Goal: Transaction & Acquisition: Purchase product/service

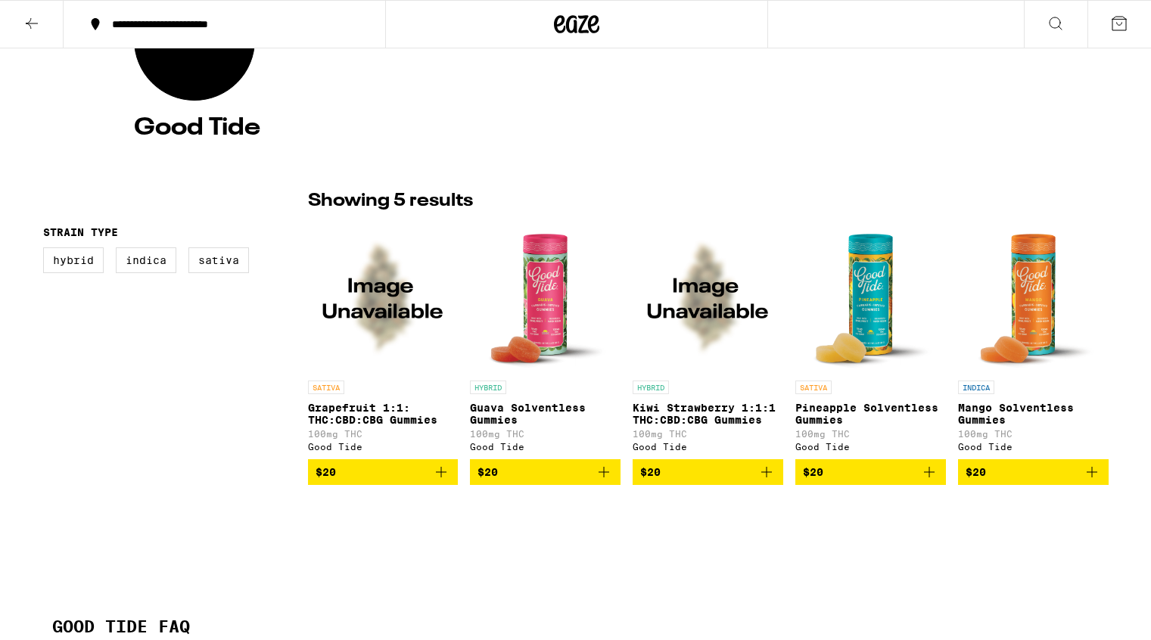
scroll to position [229, 0]
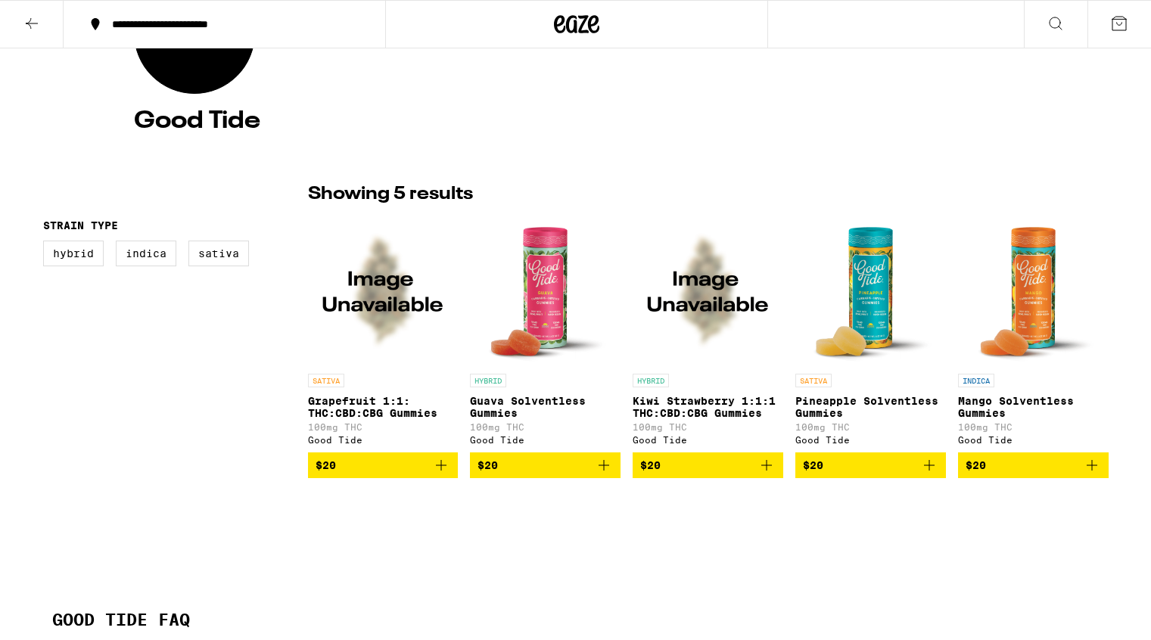
click at [843, 317] on img "Open page for Pineapple Solventless Gummies from Good Tide" at bounding box center [871, 290] width 148 height 151
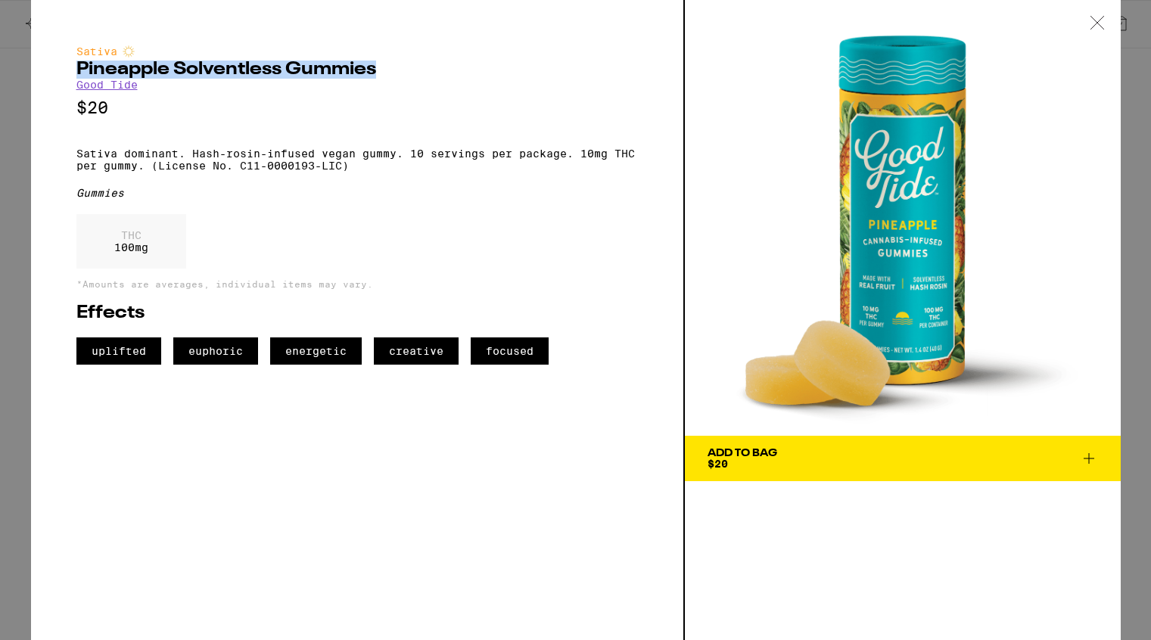
drag, startPoint x: 76, startPoint y: 69, endPoint x: 383, endPoint y: 79, distance: 306.5
click at [383, 79] on h2 "Pineapple Solventless Gummies" at bounding box center [356, 70] width 561 height 18
copy h2 "Pineapple Solventless Gummies"
click at [78, 160] on p "Sativa dominant. Hash-rosin-infused vegan gummy. 10 servings per package. 10mg …" at bounding box center [356, 160] width 561 height 24
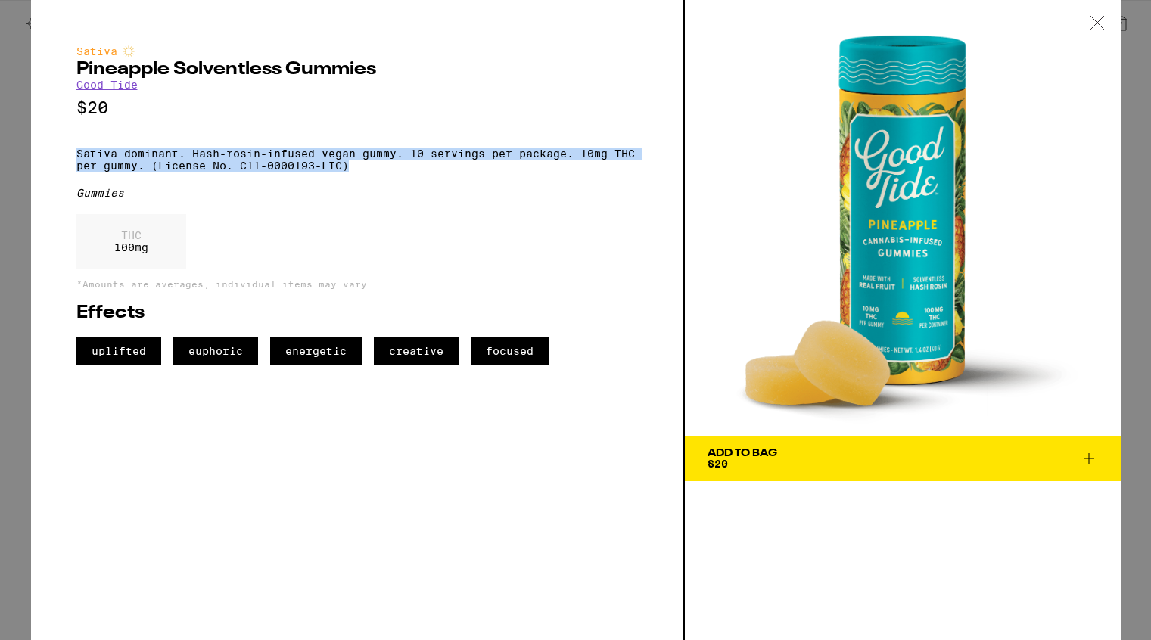
click at [354, 172] on p "Sativa dominant. Hash-rosin-infused vegan gummy. 10 servings per package. 10mg …" at bounding box center [356, 160] width 561 height 24
copy p "Sativa dominant. Hash-rosin-infused vegan gummy. 10 servings per package. 10mg …"
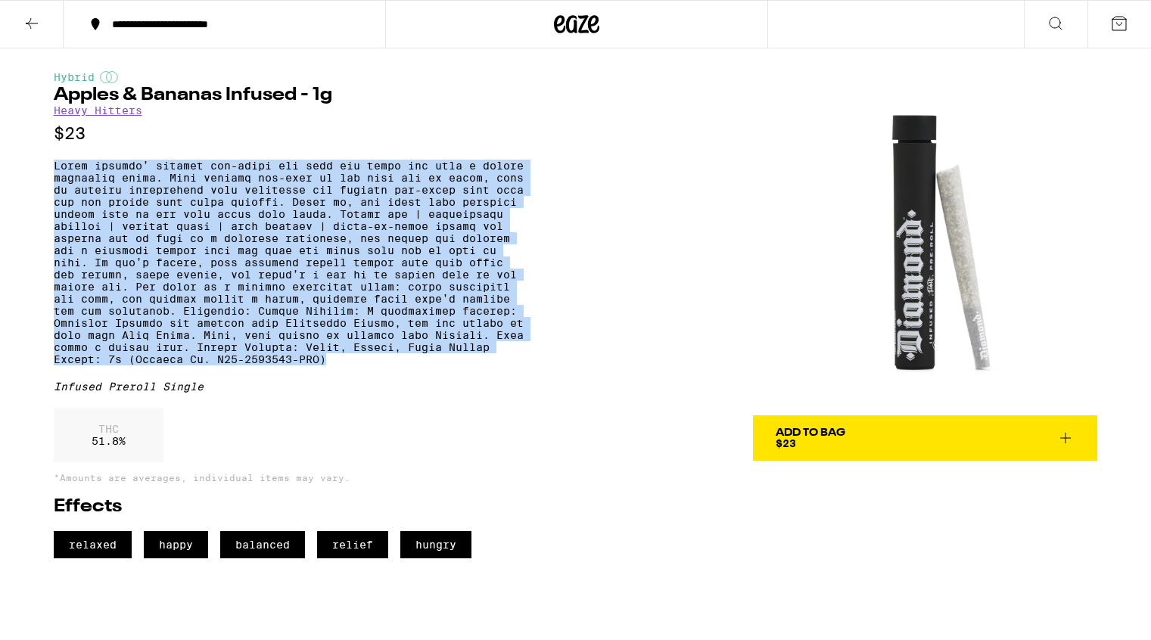
click at [32, 19] on icon at bounding box center [32, 23] width 18 height 18
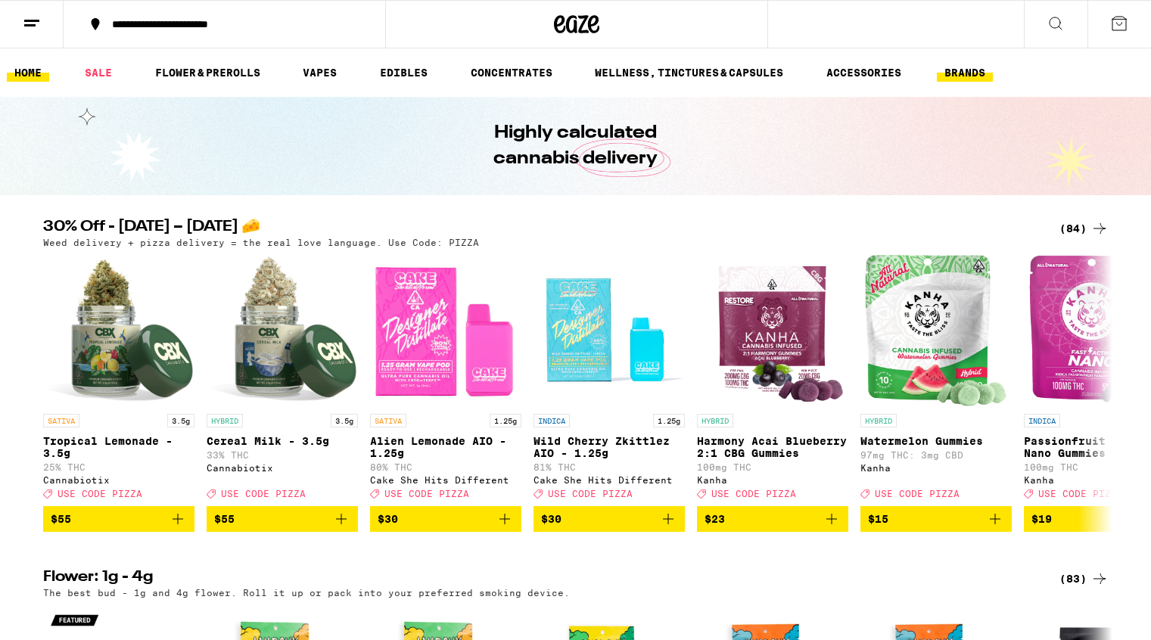
click at [960, 77] on button "BRANDS" at bounding box center [965, 73] width 56 height 18
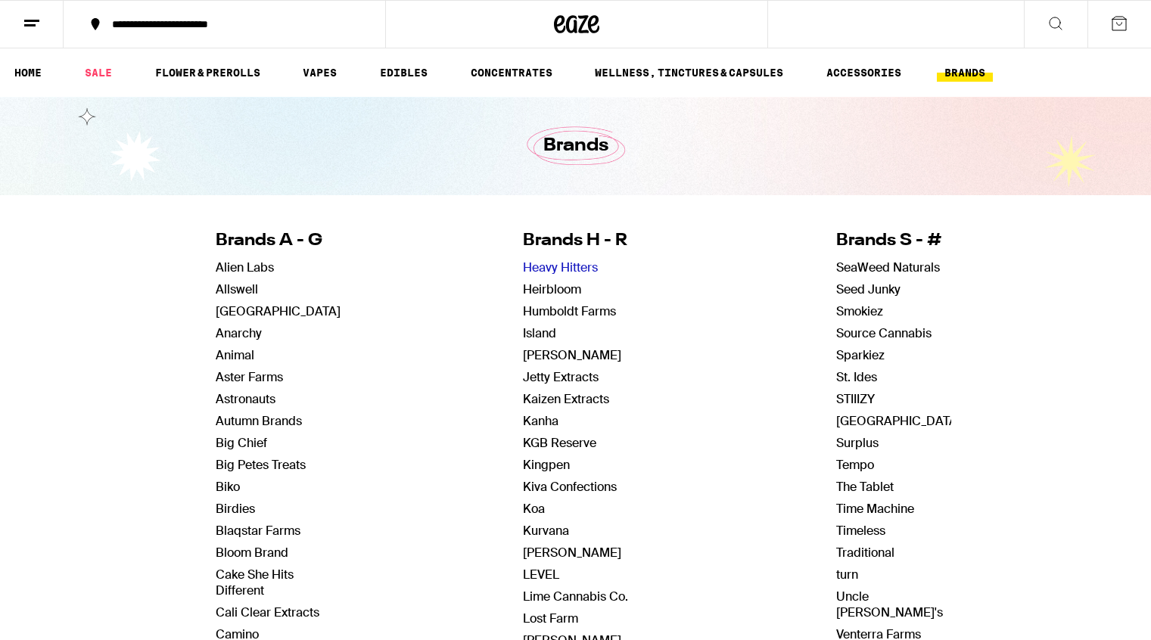
click at [578, 272] on link "Heavy Hitters" at bounding box center [560, 267] width 75 height 16
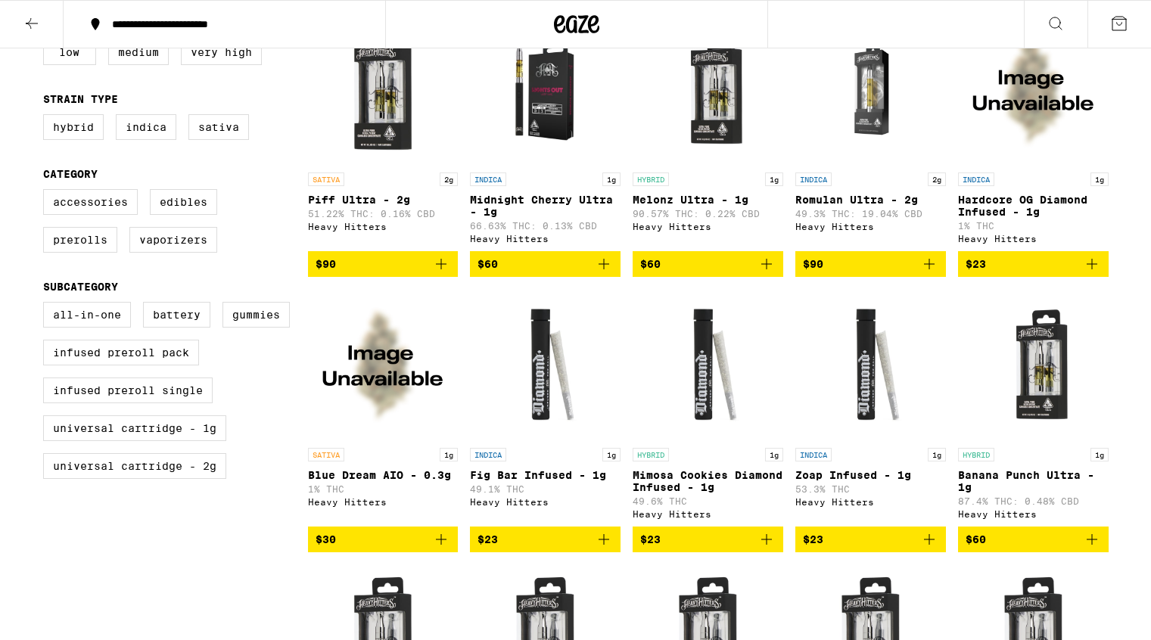
scroll to position [477, 0]
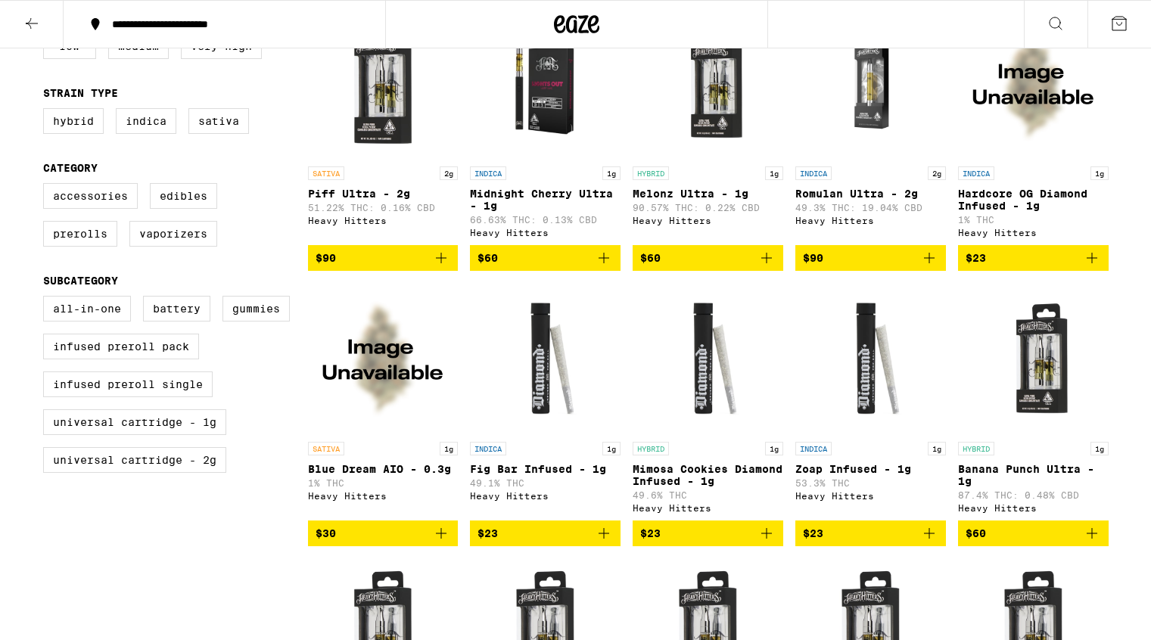
click at [1028, 101] on img "Open page for Hardcore OG Diamond Infused - 1g from Heavy Hitters" at bounding box center [1033, 83] width 151 height 151
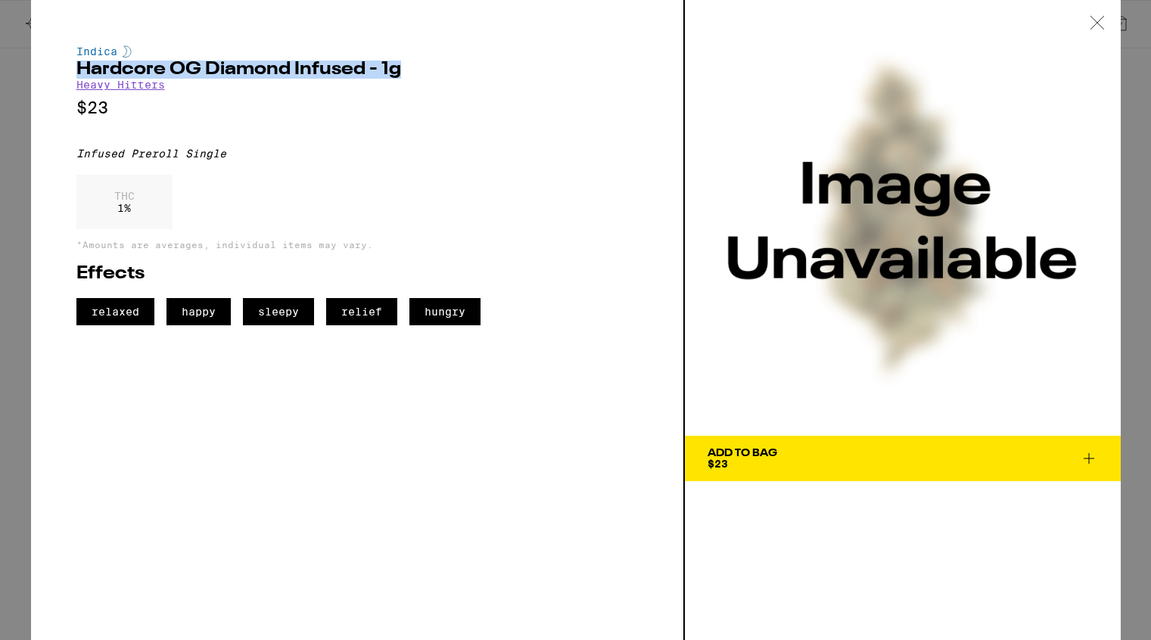
drag, startPoint x: 77, startPoint y: 70, endPoint x: 393, endPoint y: 74, distance: 316.2
click at [393, 74] on h2 "Hardcore OG Diamond Infused - 1g" at bounding box center [356, 70] width 561 height 18
copy h2 "Hardcore OG Diamond Infused - 1g"
click at [317, 204] on div "THC 1 %" at bounding box center [356, 206] width 561 height 62
drag, startPoint x: 76, startPoint y: 69, endPoint x: 365, endPoint y: 78, distance: 288.4
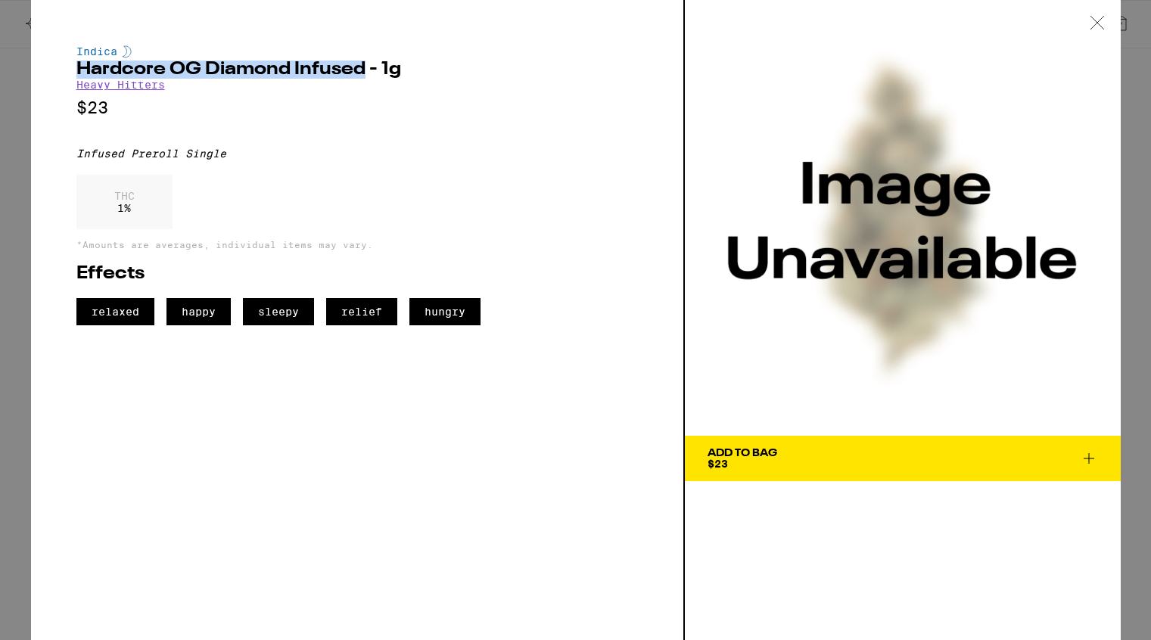
click at [365, 78] on h2 "Hardcore OG Diamond Infused - 1g" at bounding box center [356, 70] width 561 height 18
copy h2 "Hardcore OG Diamond Infused"
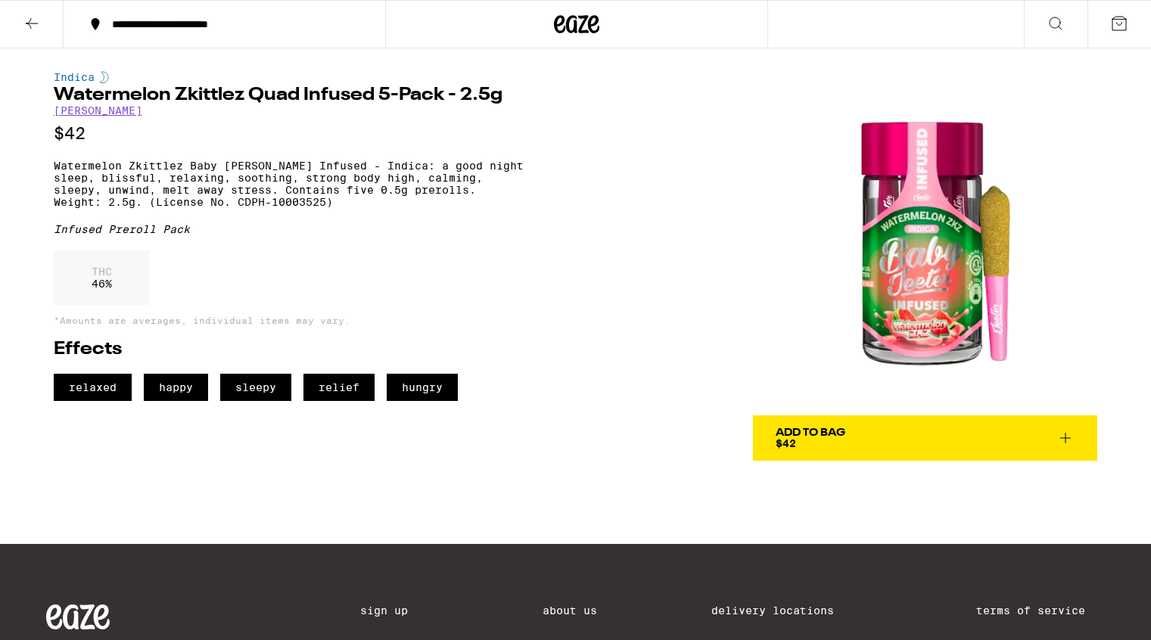
click at [722, 217] on div "Indica Watermelon Zkittlez Quad Infused 5-Pack - 2.5g Jeeter $42 Watermelon Zki…" at bounding box center [575, 254] width 1089 height 412
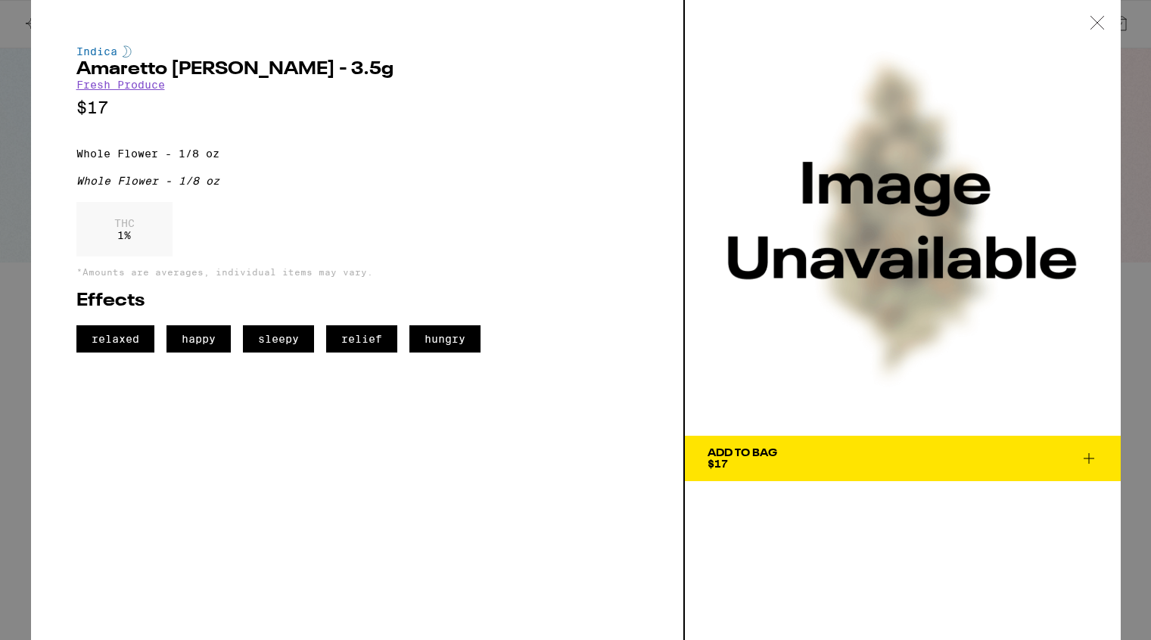
scroll to position [1397, 0]
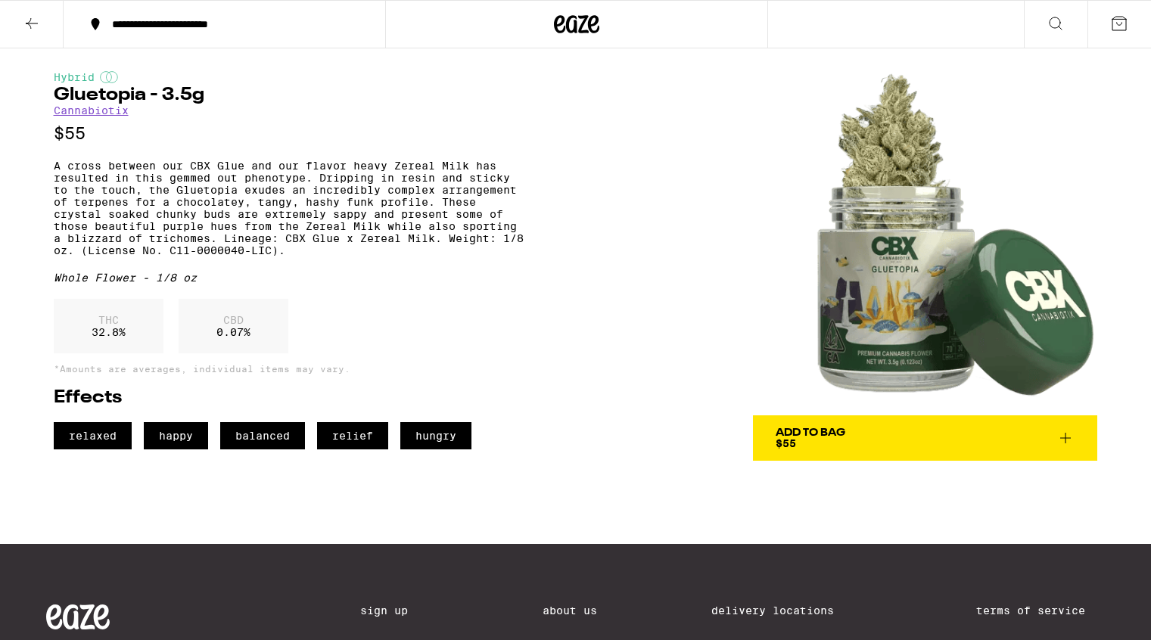
click at [104, 112] on link "Cannabiotix" at bounding box center [91, 110] width 75 height 12
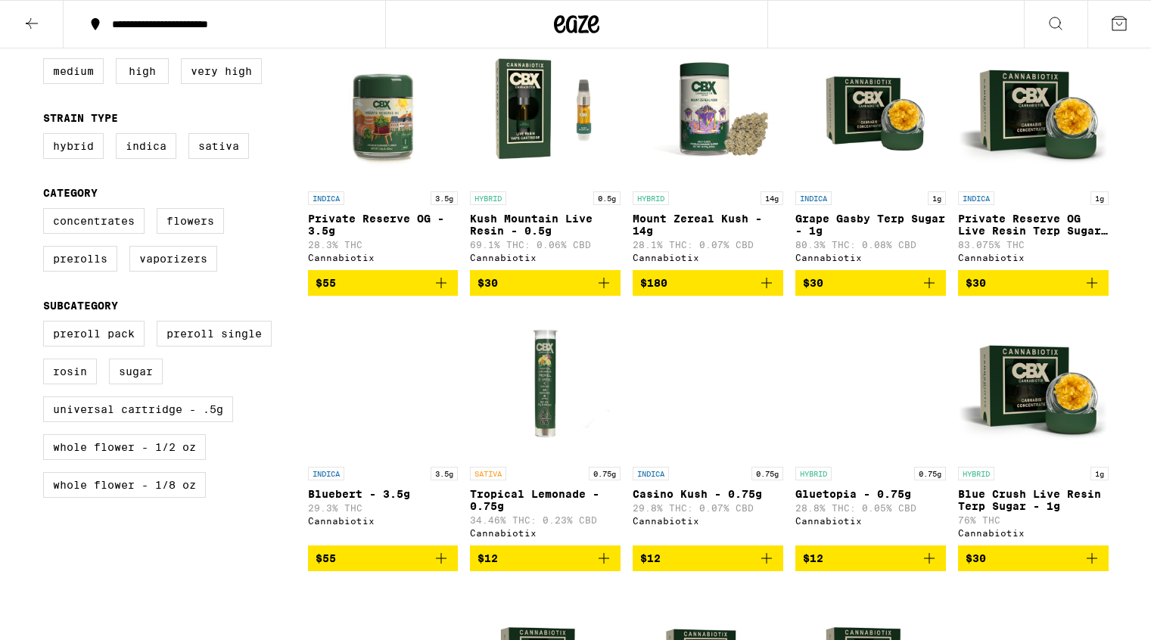
scroll to position [453, 0]
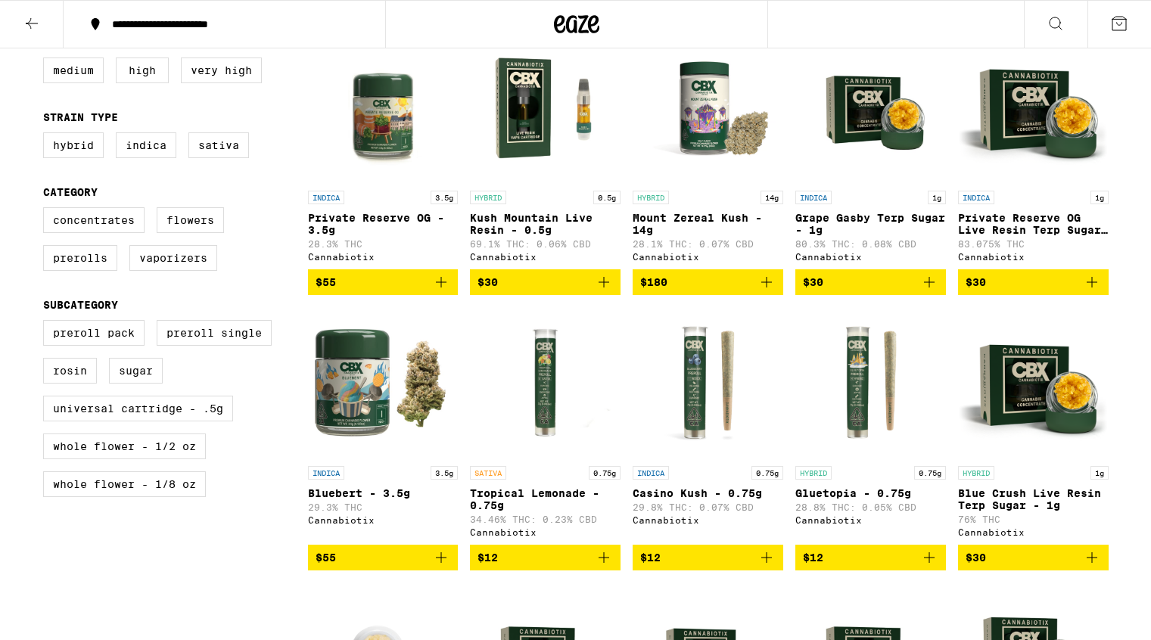
click at [861, 405] on img "Open page for Gluetopia - 0.75g from Cannabiotix" at bounding box center [870, 382] width 151 height 151
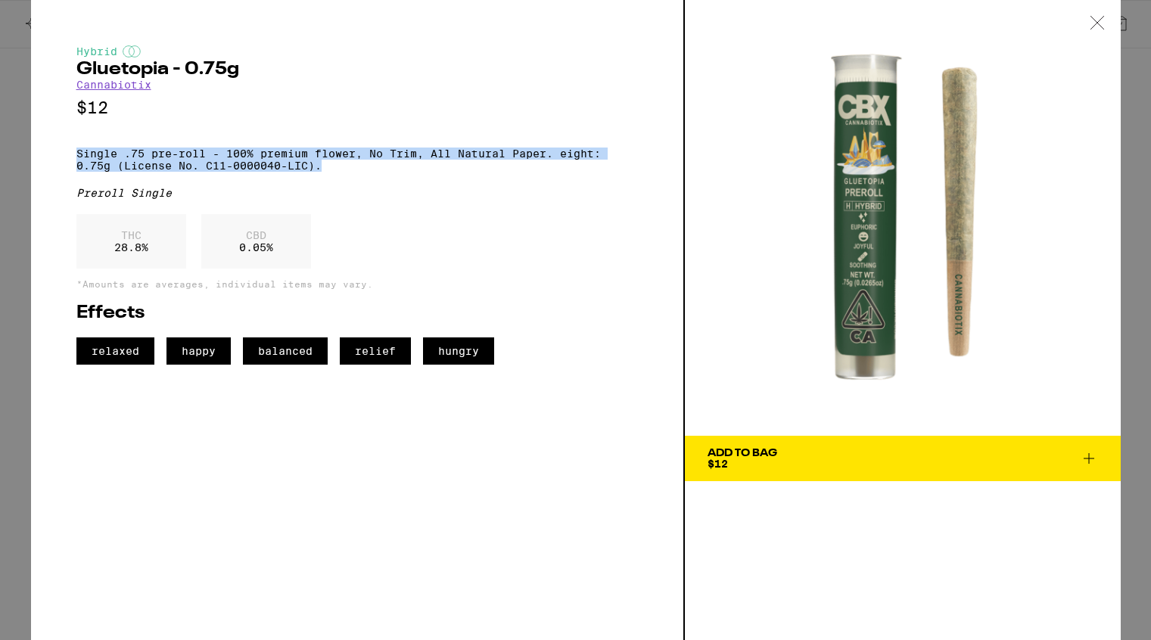
drag, startPoint x: 77, startPoint y: 160, endPoint x: 340, endPoint y: 178, distance: 263.1
click at [340, 172] on p "Single .75 pre-roll - 100% premium flower, No Trim, All Natural Paper. eight: 0…" at bounding box center [356, 160] width 561 height 24
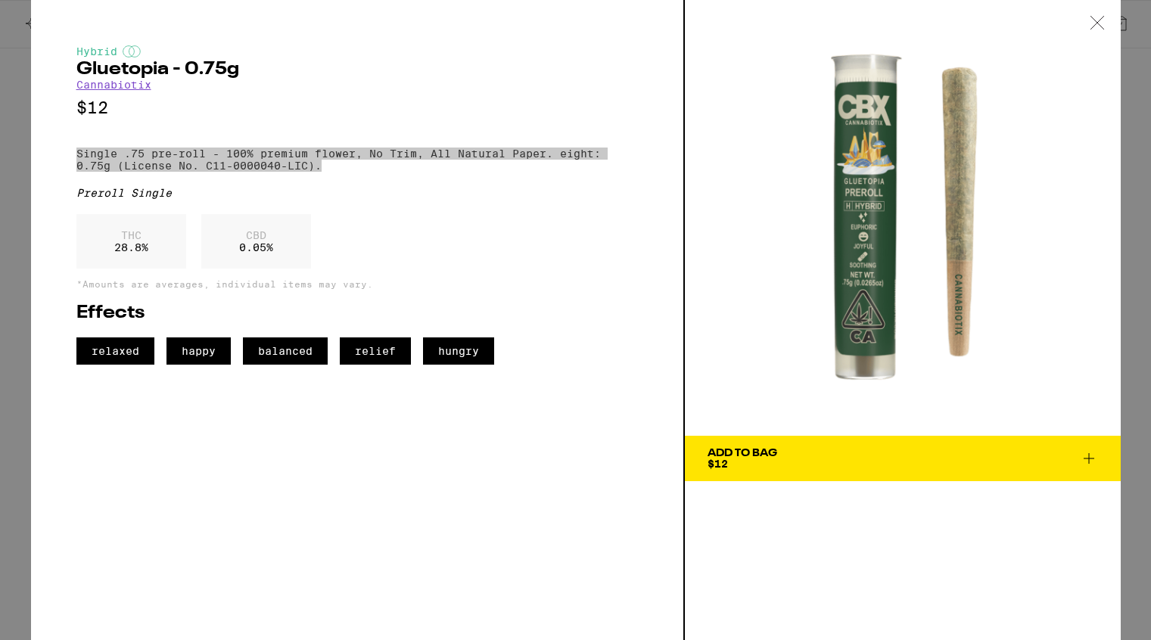
drag, startPoint x: 890, startPoint y: 260, endPoint x: 1068, endPoint y: 187, distance: 192.3
click at [0, 0] on div "Hybrid Gluetopia - 0.75g Cannabiotix $12 Single .75 pre-roll - 100% premium flo…" at bounding box center [575, 320] width 1151 height 640
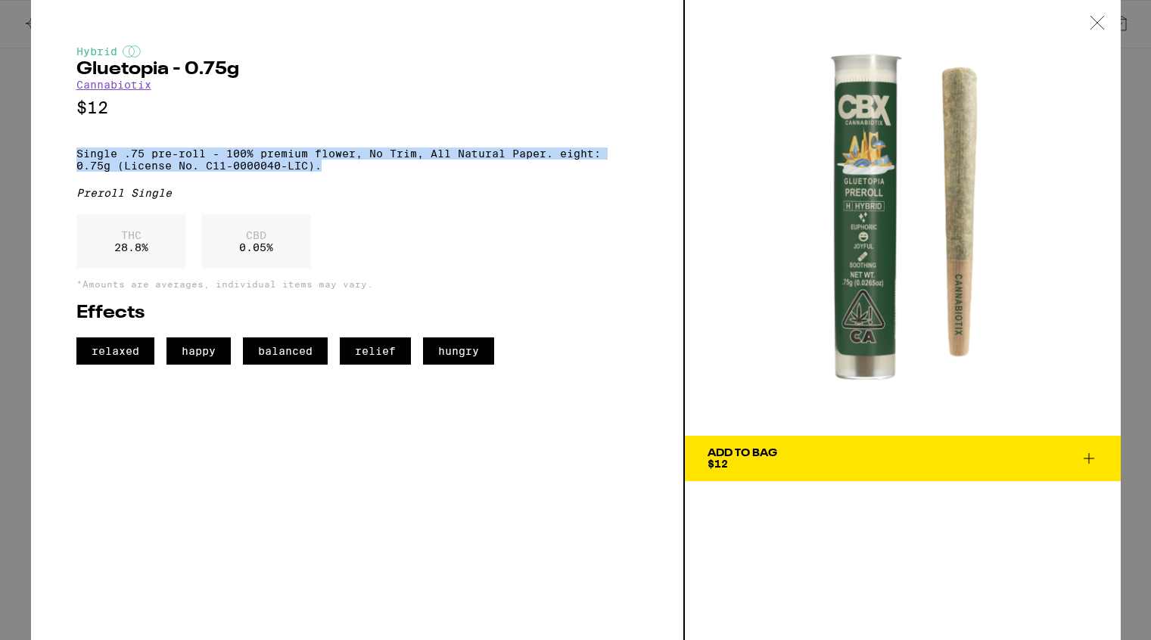
copy p "Single .75 pre-roll - 100% premium flower, No Trim, All Natural Paper. eight: 0…"
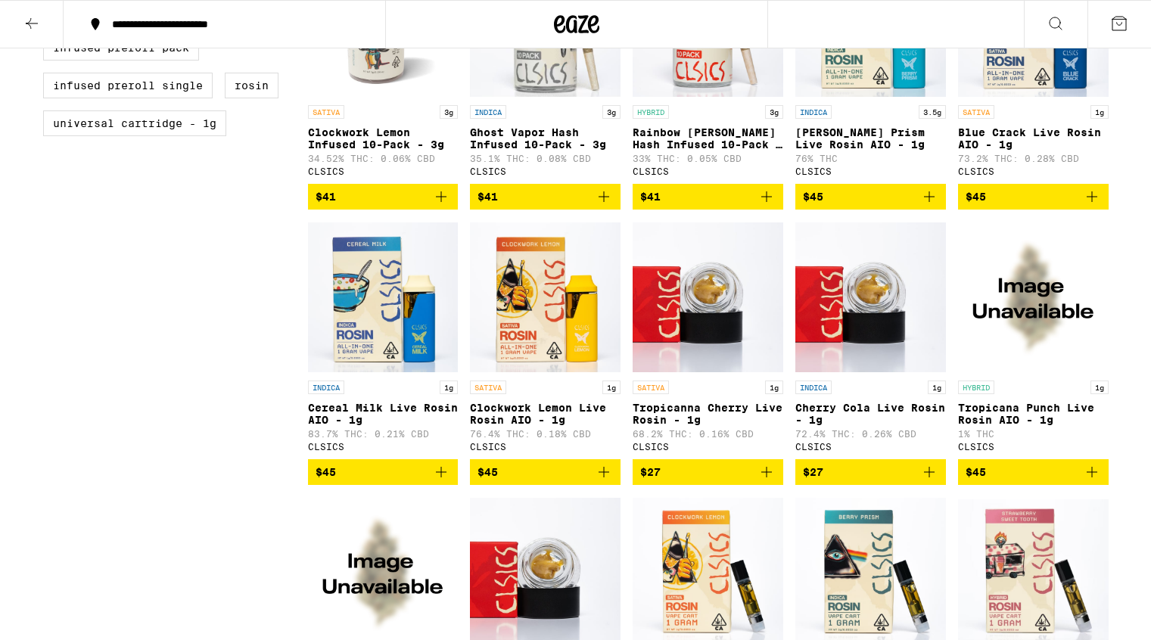
scroll to position [774, 0]
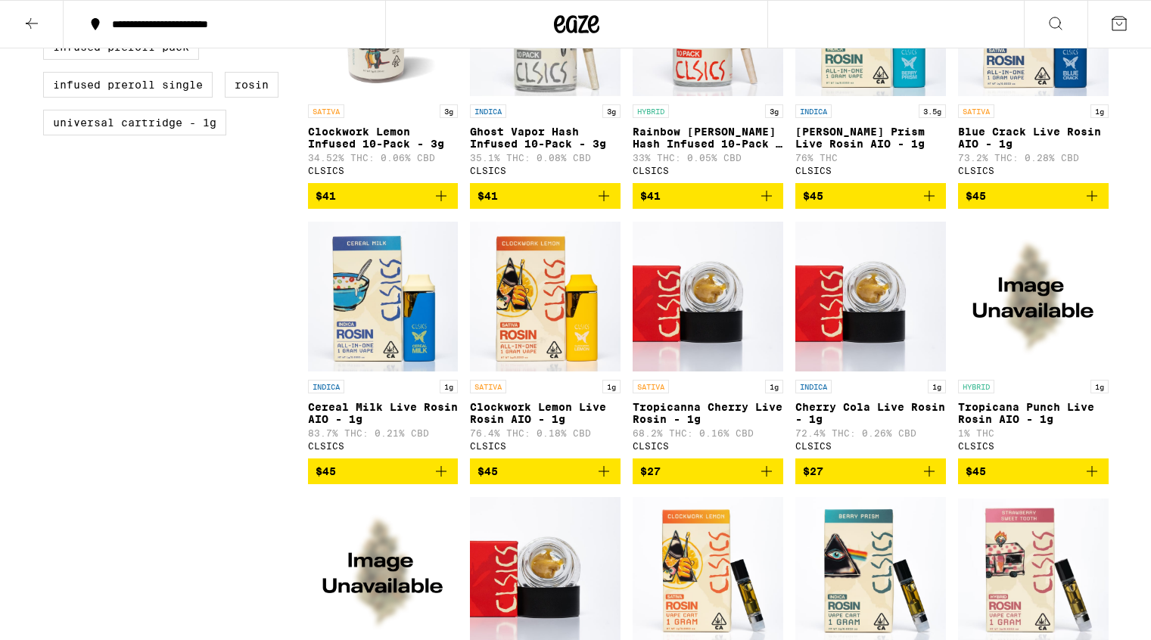
click at [507, 317] on img "Open page for Clockwork Lemon Live Rosin AIO - 1g from CLSICS" at bounding box center [545, 296] width 151 height 151
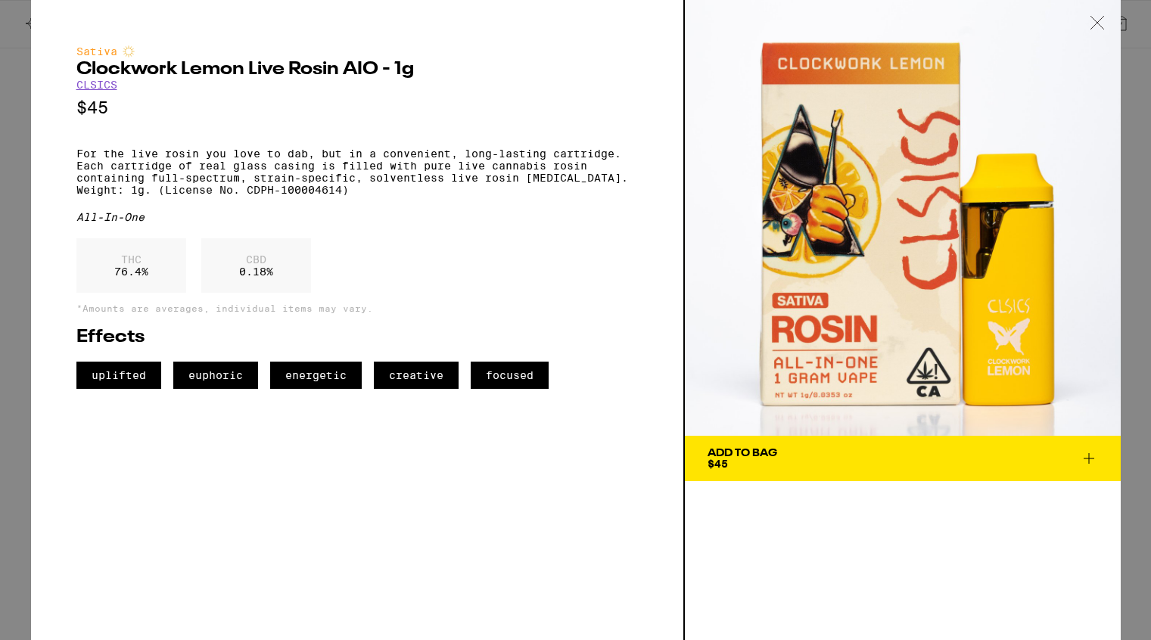
click at [79, 67] on h2 "Clockwork Lemon Live Rosin AIO - 1g" at bounding box center [356, 70] width 561 height 18
click at [418, 73] on h2 "Clockwork Lemon Live Rosin AIO - 1g" at bounding box center [356, 70] width 561 height 18
copy h2 "Clockwork Lemon Live Rosin AIO - 1g"
